Goal: Task Accomplishment & Management: Use online tool/utility

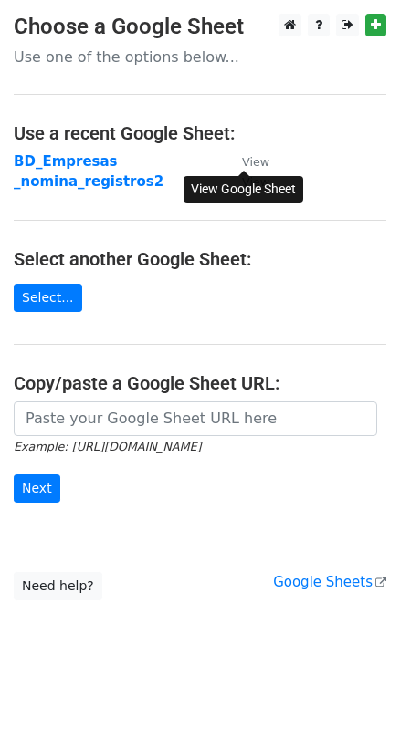
click at [260, 160] on small "View" at bounding box center [255, 162] width 27 height 14
click at [51, 163] on strong "BD_Empresas" at bounding box center [66, 161] width 104 height 16
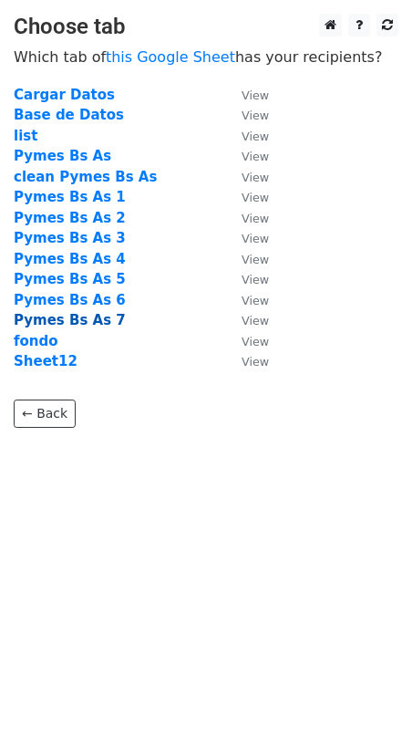
click at [88, 317] on strong "Pymes Bs As 7" at bounding box center [70, 320] width 112 height 16
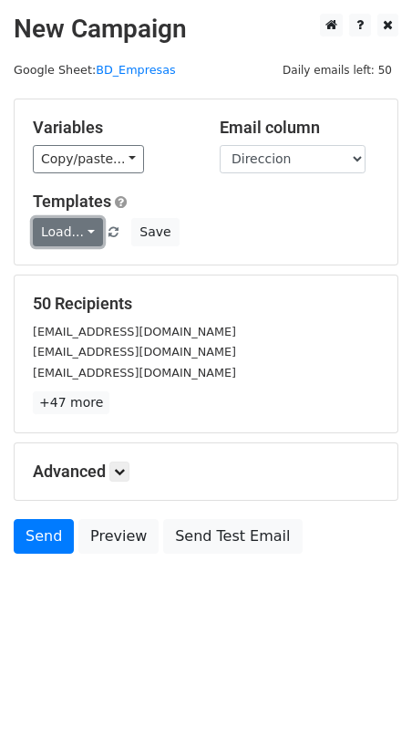
click at [82, 237] on link "Load..." at bounding box center [68, 232] width 70 height 28
click at [70, 265] on link "Primer mail" at bounding box center [106, 273] width 144 height 29
click at [119, 473] on icon at bounding box center [119, 471] width 11 height 11
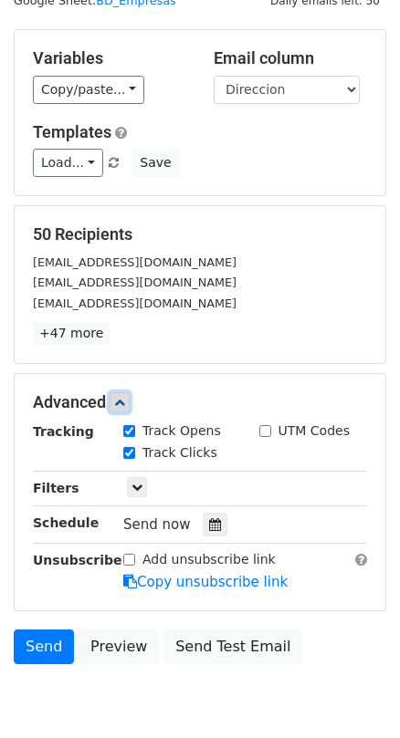
scroll to position [149, 0]
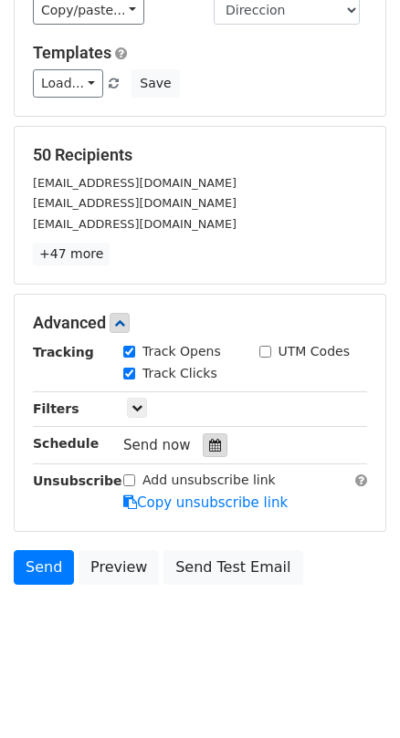
click at [209, 442] on icon at bounding box center [215, 445] width 12 height 13
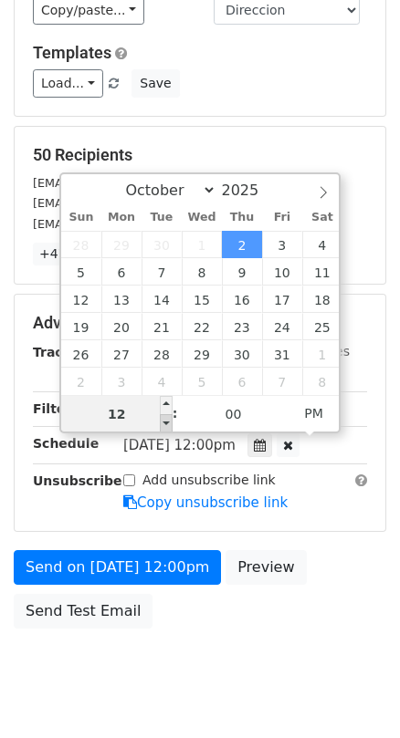
type input "2025-10-02 11:00"
type input "11"
click at [167, 420] on span at bounding box center [166, 423] width 13 height 18
type input "2025-10-02 10:00"
type input "10"
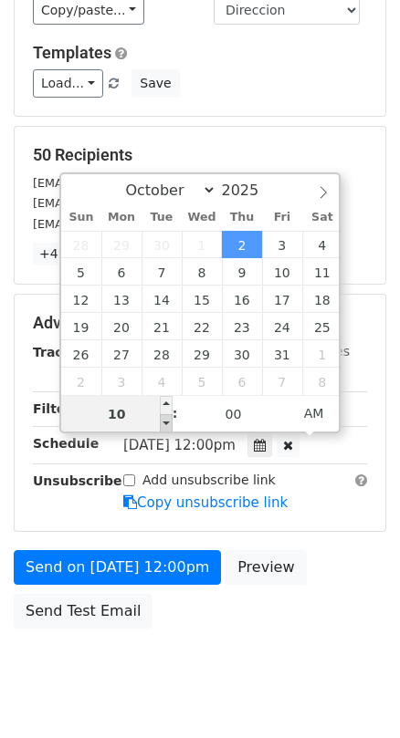
click at [167, 420] on span at bounding box center [166, 423] width 13 height 18
type input "2025-10-02 09:00"
type input "09"
click at [167, 420] on span at bounding box center [166, 423] width 13 height 18
type input "2025-10-02 08:00"
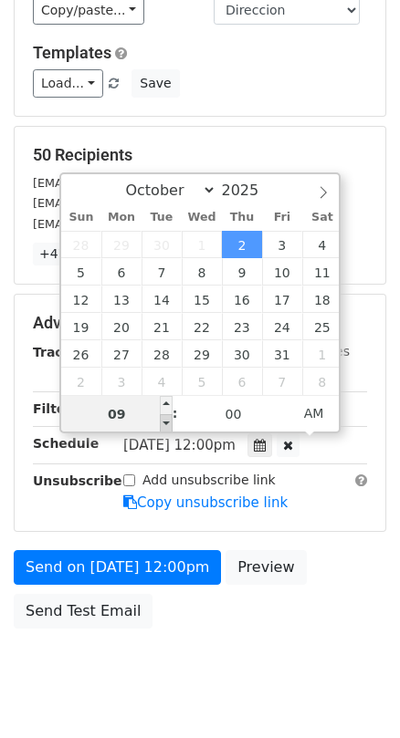
type input "08"
click at [167, 420] on span at bounding box center [166, 423] width 13 height 18
type input "2025-10-02 09:00"
type input "09"
click at [165, 403] on span at bounding box center [166, 405] width 13 height 18
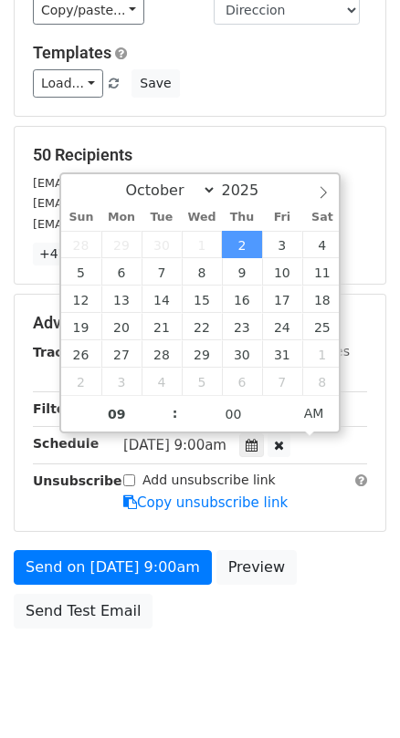
scroll to position [119, 0]
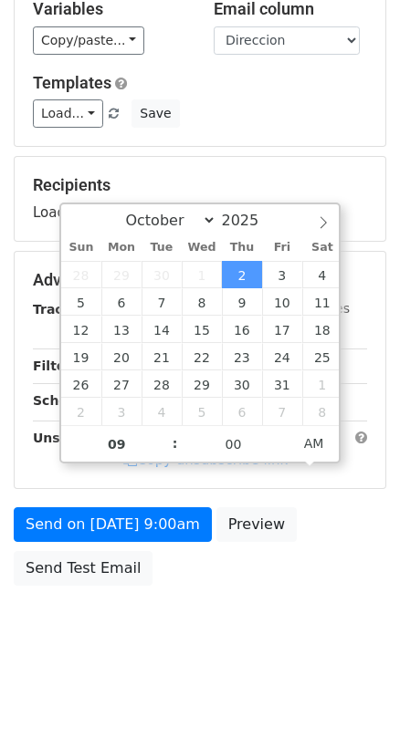
click at [392, 367] on main "New Campaign Daily emails left: 50 Google Sheet: BD_Empresas Variables Copy/pas…" at bounding box center [200, 245] width 400 height 700
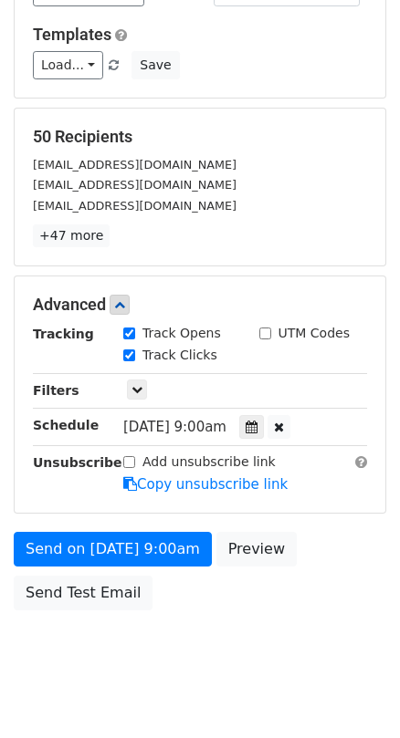
scroll to position [192, 0]
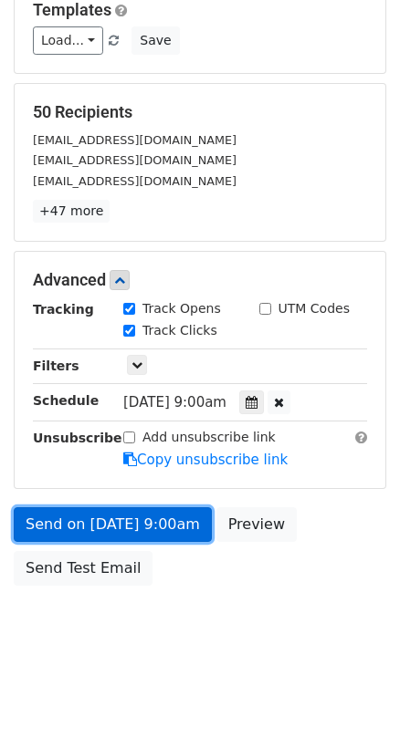
click at [65, 517] on link "Send on Oct 2 at 9:00am" at bounding box center [113, 524] width 198 height 35
